Goal: Information Seeking & Learning: Stay updated

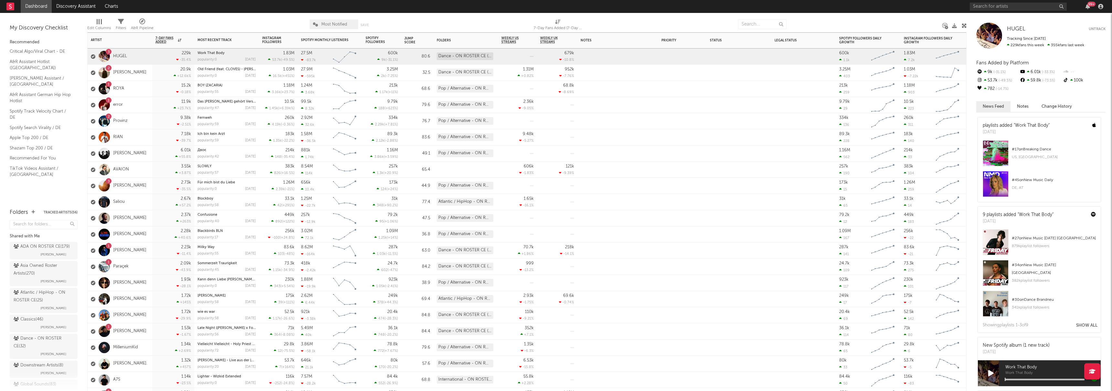
click at [150, 70] on div "2 [PERSON_NAME]" at bounding box center [120, 73] width 65 height 16
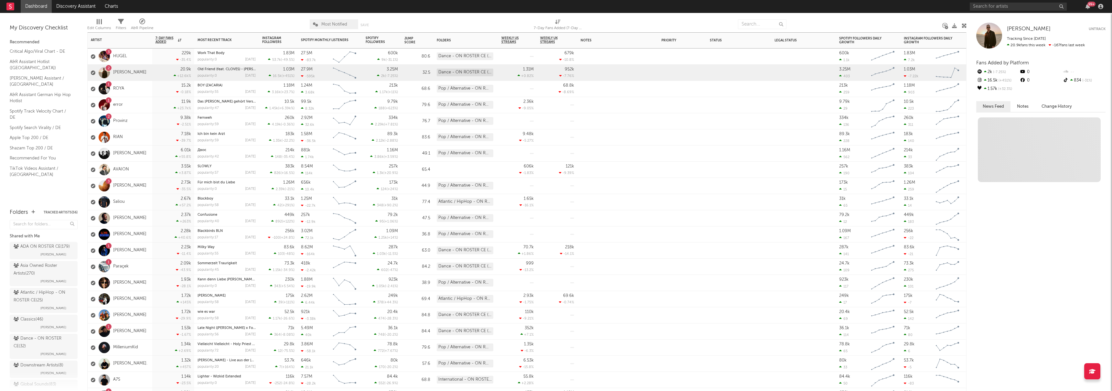
click at [142, 90] on div "1 ROYA" at bounding box center [120, 89] width 65 height 16
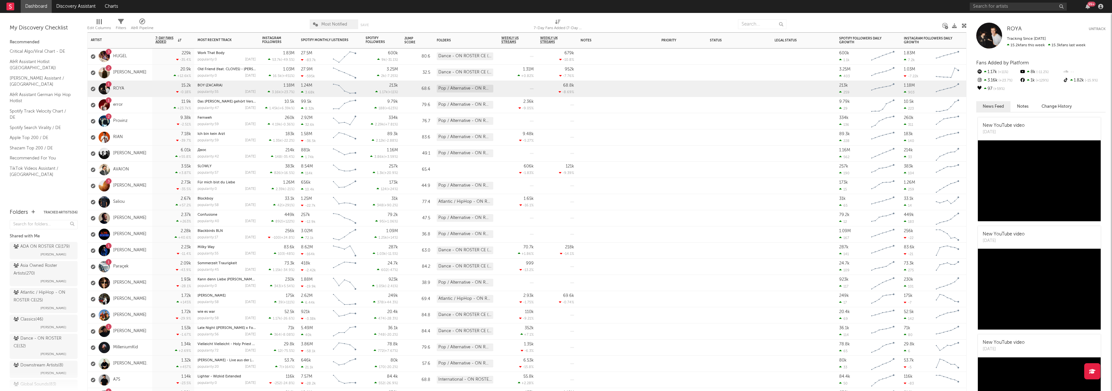
click at [141, 103] on div "1 error" at bounding box center [120, 105] width 65 height 16
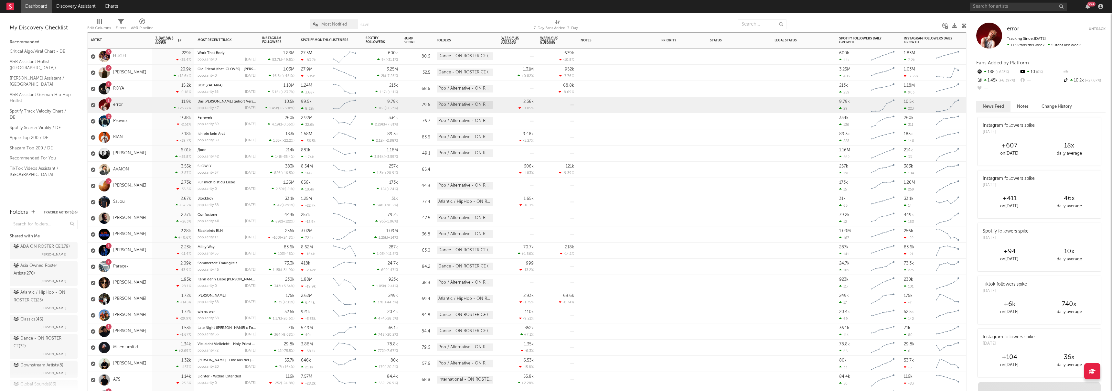
click at [142, 121] on div "2 Provinz" at bounding box center [120, 121] width 65 height 16
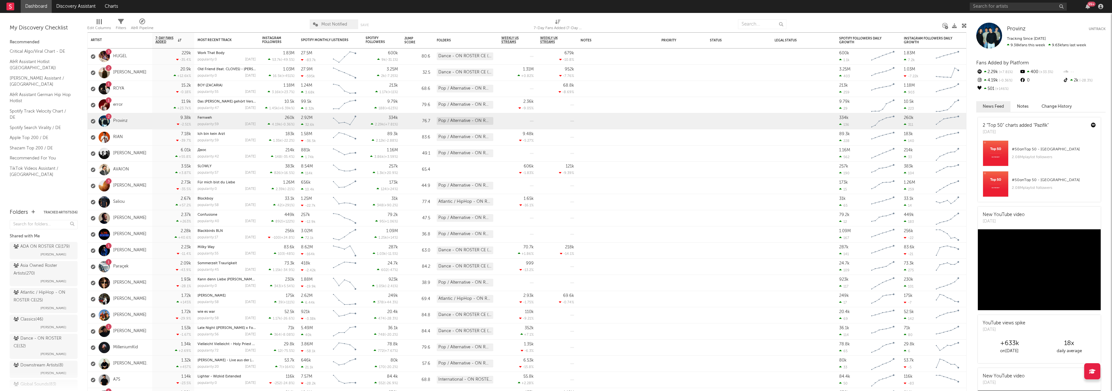
click at [1029, 125] on div "2 "Top 50" charts added "Pazifik"" at bounding box center [1016, 125] width 66 height 7
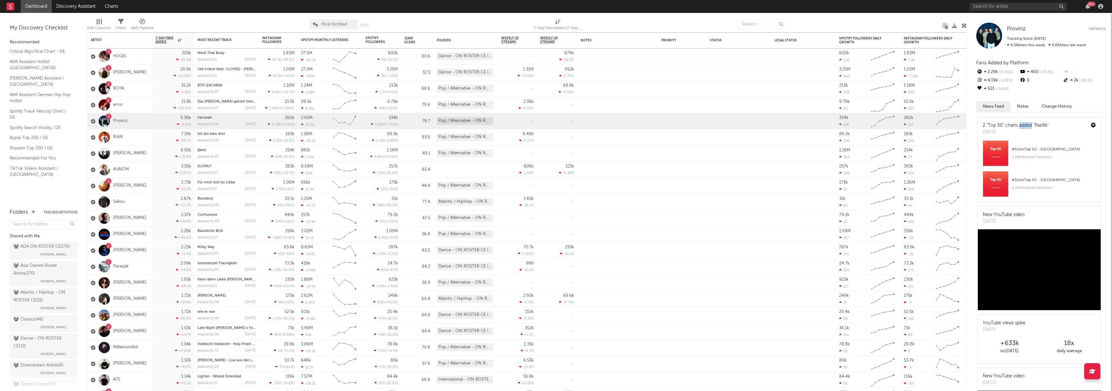
click at [1029, 125] on div "2 "Top 50" charts added "Pazifik"" at bounding box center [1016, 125] width 66 height 7
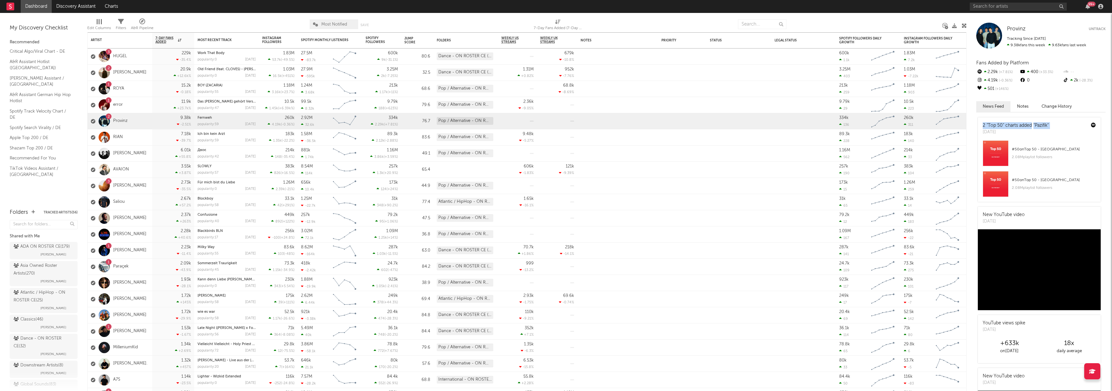
click at [1029, 125] on div "2 "Top 50" charts added "Pazifik"" at bounding box center [1016, 125] width 66 height 7
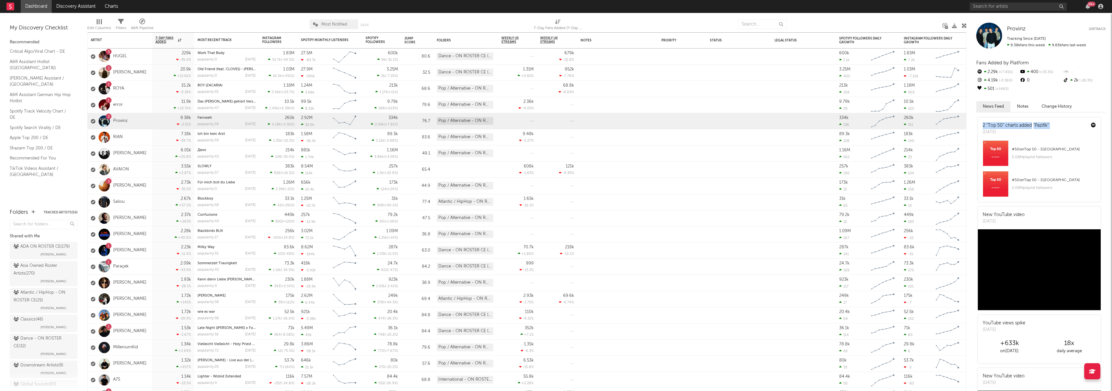
click at [1029, 125] on div "2 "Top 50" charts added "Pazifik"" at bounding box center [1016, 125] width 66 height 7
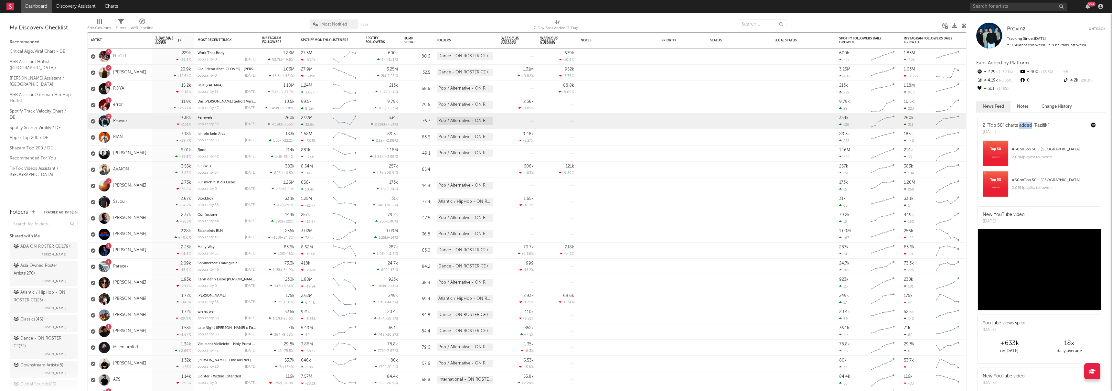
click at [1029, 125] on div "2 "Top 50" charts added "Pazifik"" at bounding box center [1016, 125] width 66 height 7
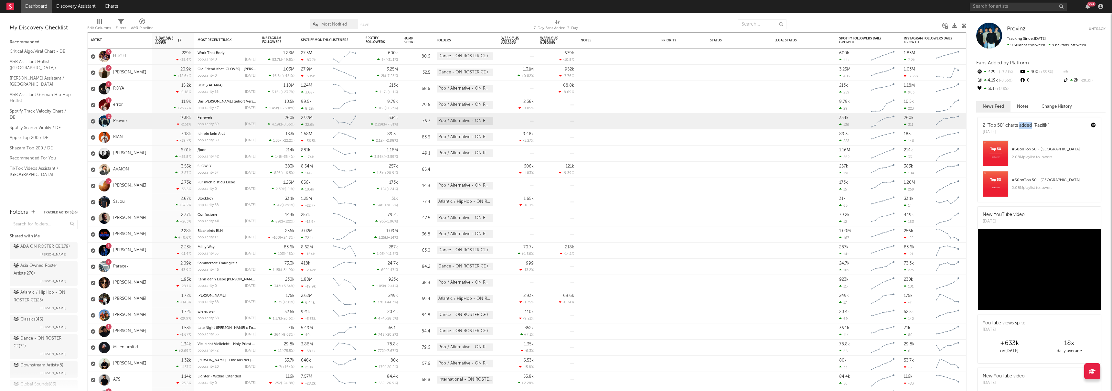
click at [1029, 125] on div "2 "Top 50" charts added "Pazifik"" at bounding box center [1016, 125] width 66 height 7
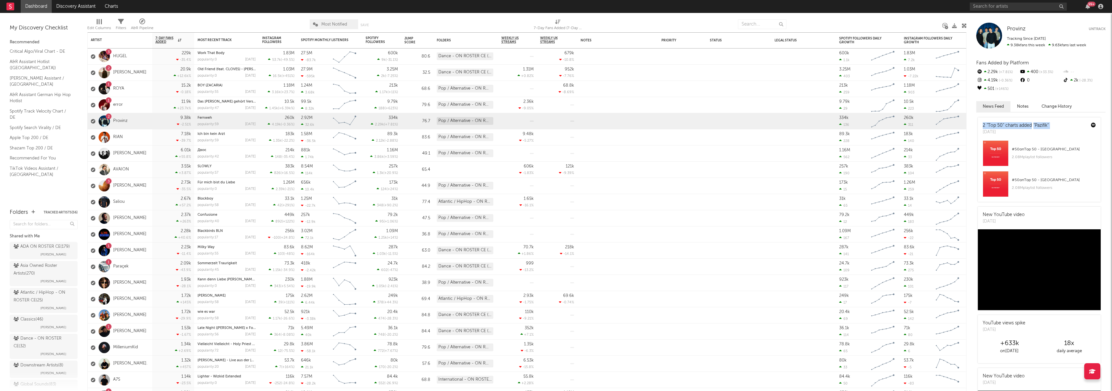
click at [1029, 125] on div "2 "Top 50" charts added "Pazifik"" at bounding box center [1016, 125] width 66 height 7
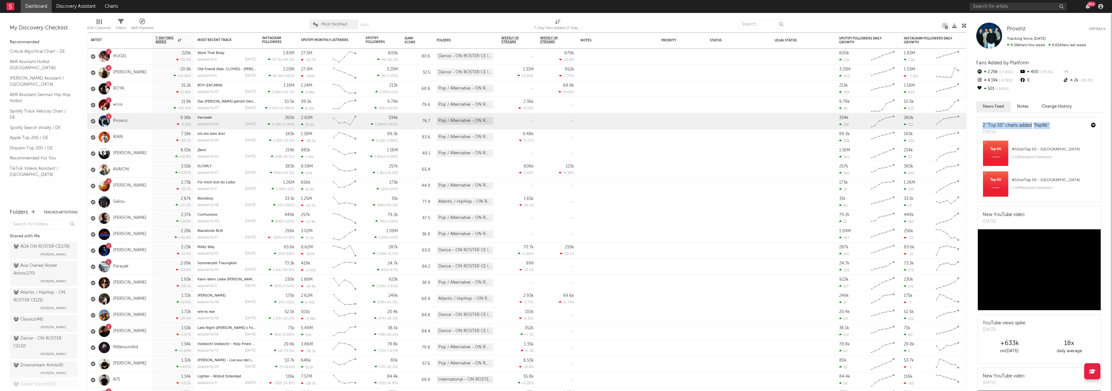
click at [1029, 125] on div "2 "Top 50" charts added "Pazifik"" at bounding box center [1016, 125] width 66 height 7
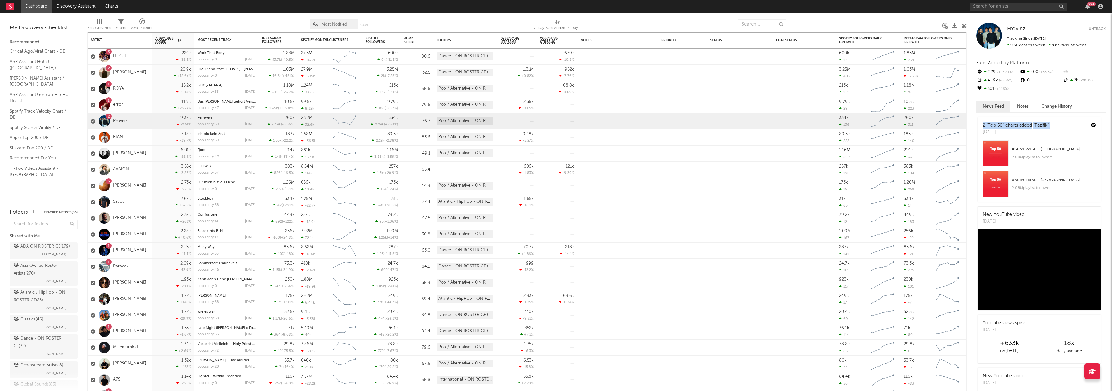
click at [1029, 125] on div "2 "Top 50" charts added "Pazifik"" at bounding box center [1016, 125] width 66 height 7
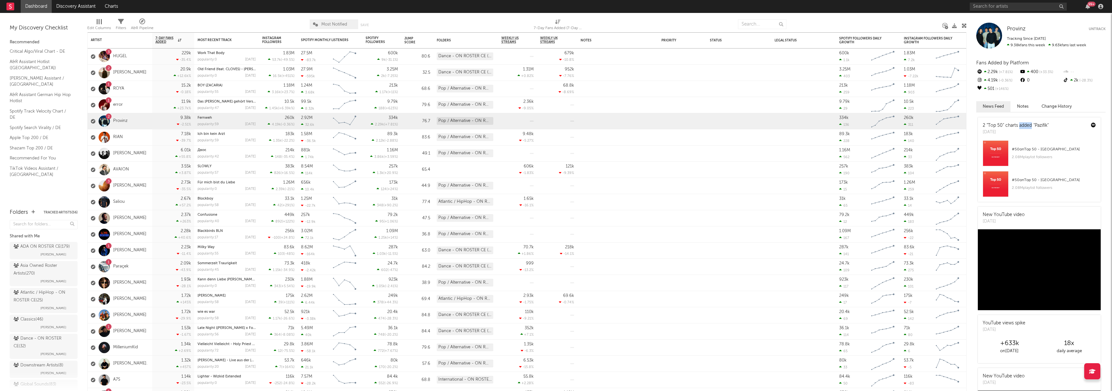
click at [1029, 125] on div "2 "Top 50" charts added "Pazifik"" at bounding box center [1016, 125] width 66 height 7
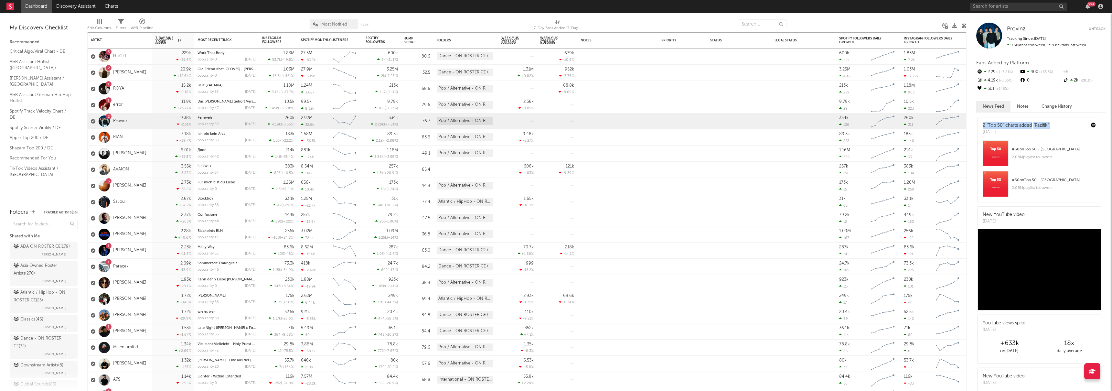
click at [1029, 125] on div "2 "Top 50" charts added "Pazifik"" at bounding box center [1016, 125] width 66 height 7
click at [1022, 125] on div "2 "Top 50" charts added "Pazifik"" at bounding box center [1016, 125] width 66 height 7
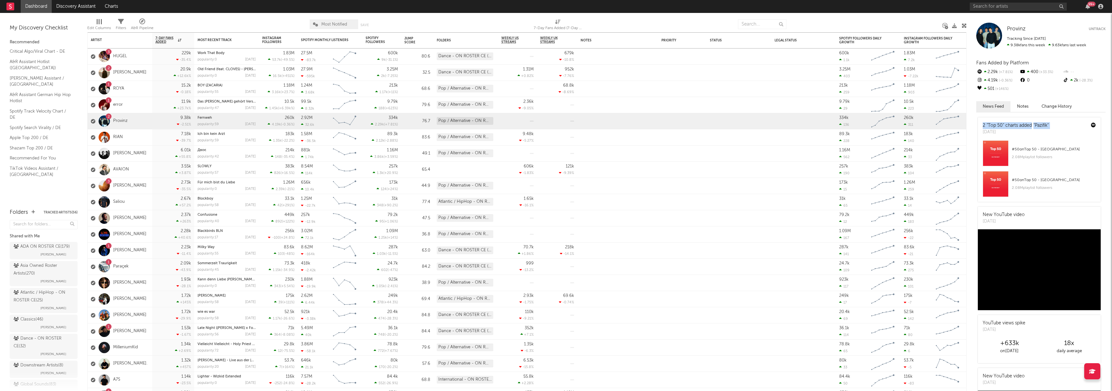
click at [1022, 125] on div "2 "Top 50" charts added "Pazifik"" at bounding box center [1016, 125] width 66 height 7
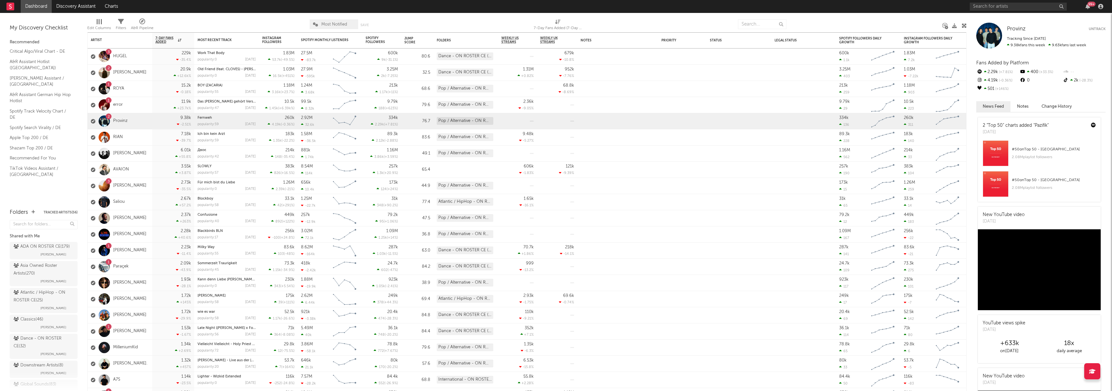
click at [1022, 125] on div "2 "Top 50" charts added "Pazifik"" at bounding box center [1016, 125] width 66 height 7
click at [150, 57] on div "3 HUGEL" at bounding box center [120, 56] width 65 height 16
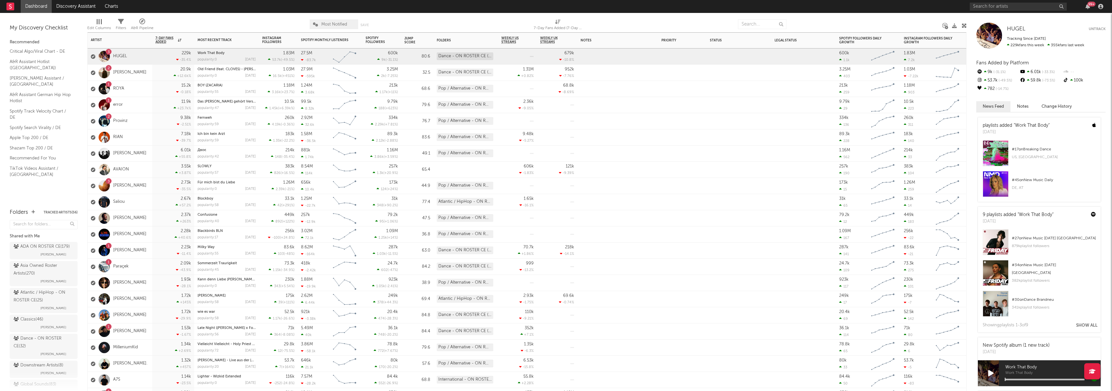
click at [137, 106] on div "1 error" at bounding box center [120, 105] width 65 height 16
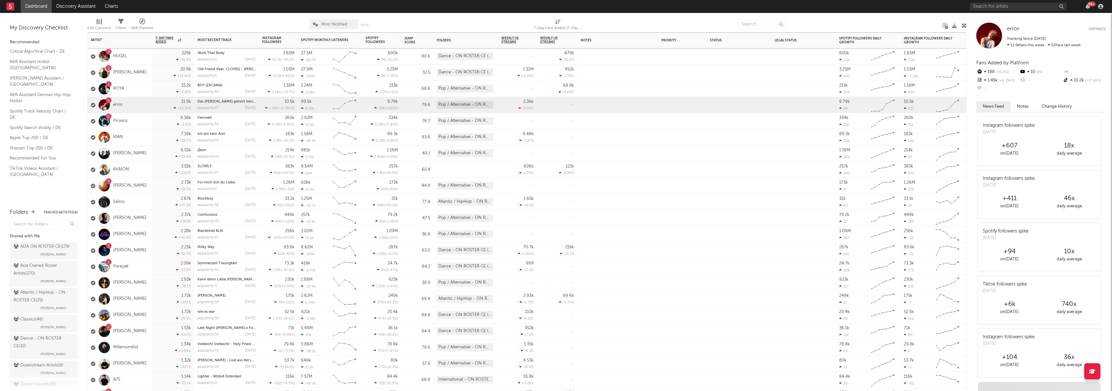
click at [149, 118] on div "2 Provinz" at bounding box center [120, 121] width 65 height 16
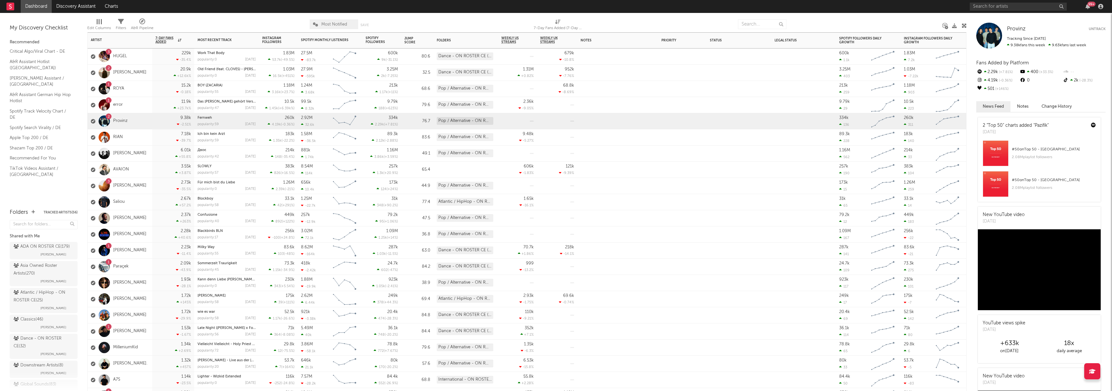
click at [143, 90] on div "1 ROYA" at bounding box center [120, 89] width 65 height 16
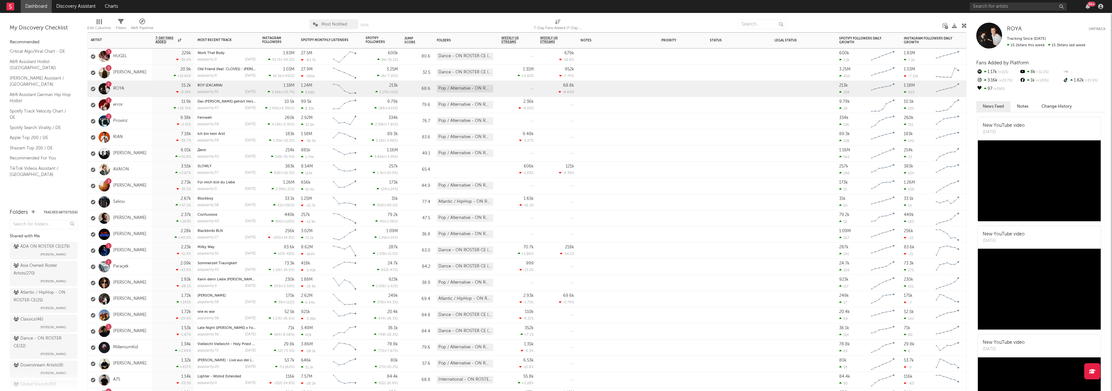
click at [156, 71] on div "20.9k +12.6k %" at bounding box center [173, 73] width 36 height 16
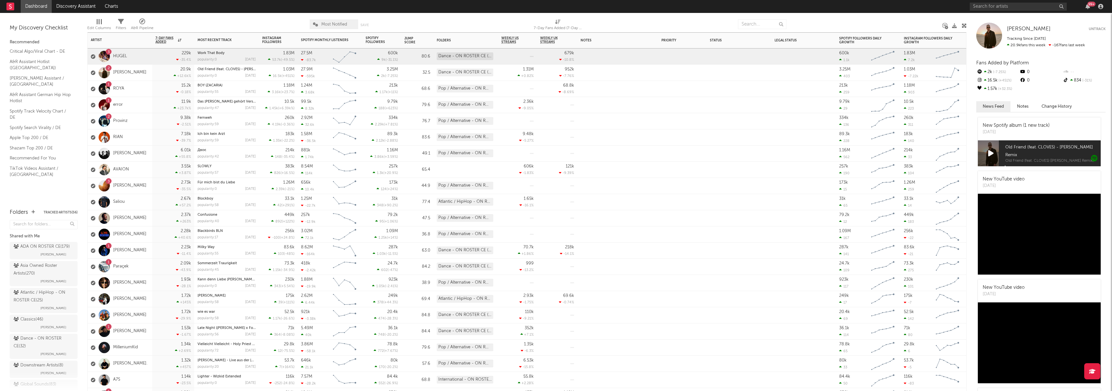
click at [160, 58] on div "229k -35.4 %" at bounding box center [173, 56] width 36 height 16
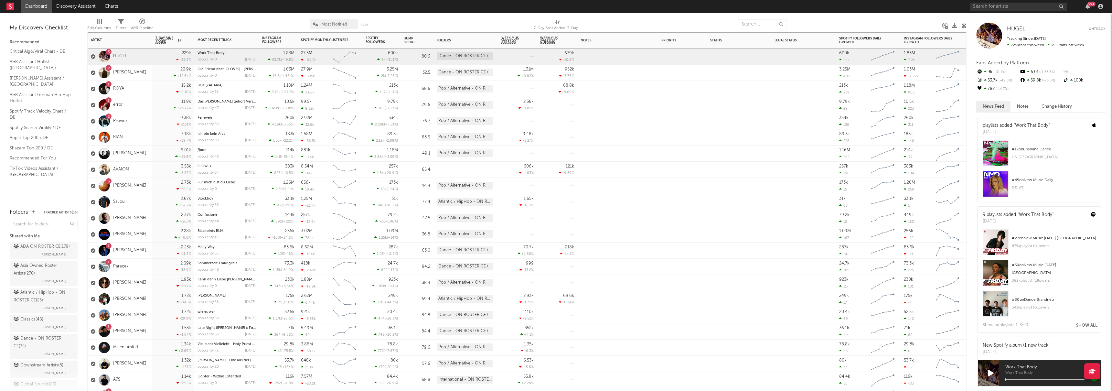
click at [151, 129] on div "2 Provinz" at bounding box center [120, 121] width 65 height 16
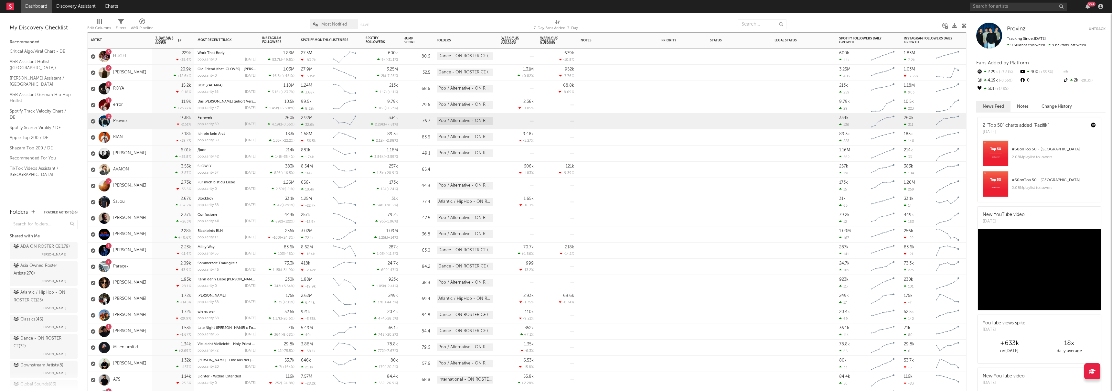
click at [158, 248] on div "2.23k -11.4 %" at bounding box center [173, 250] width 36 height 16
